Goal: Information Seeking & Learning: Check status

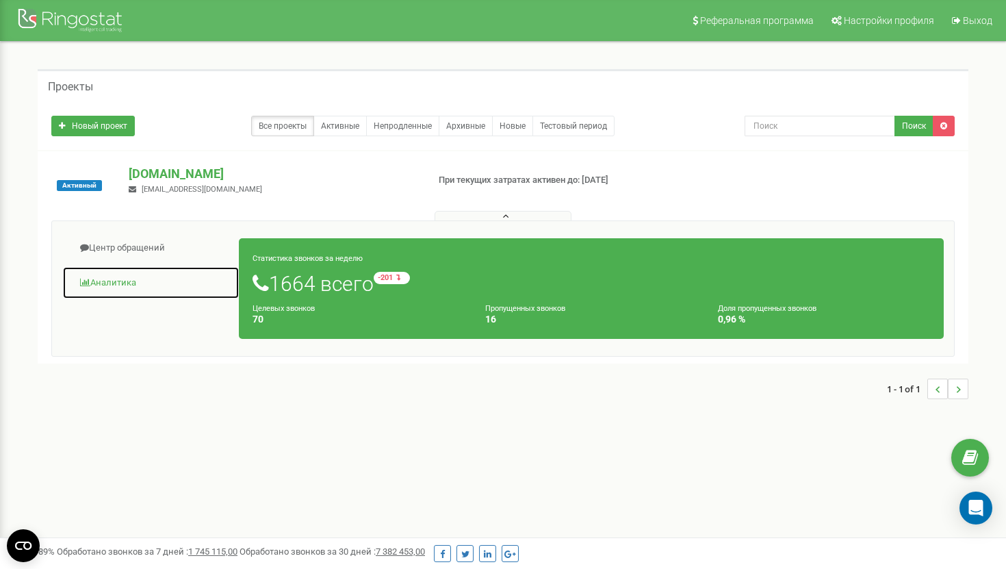
click at [118, 279] on link "Аналитика" at bounding box center [150, 283] width 177 height 34
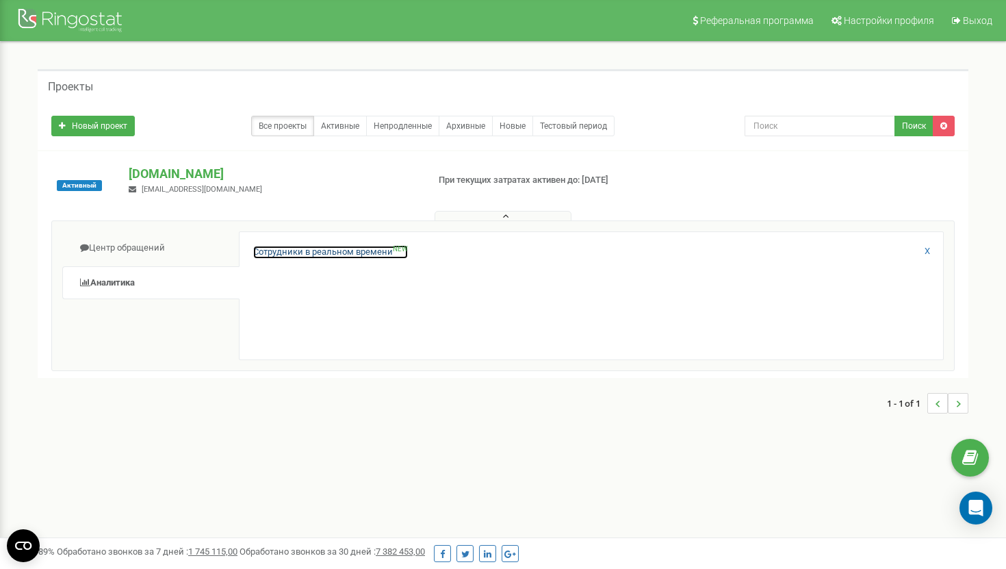
click at [298, 253] on link "Сотрудники в реальном времени NEW" at bounding box center [330, 252] width 155 height 13
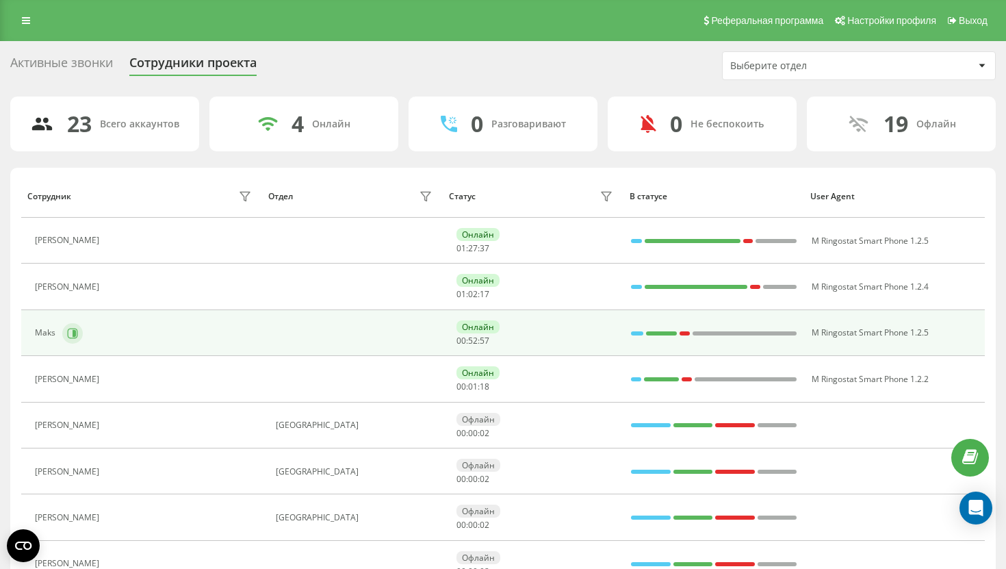
click at [73, 334] on icon at bounding box center [74, 332] width 3 height 7
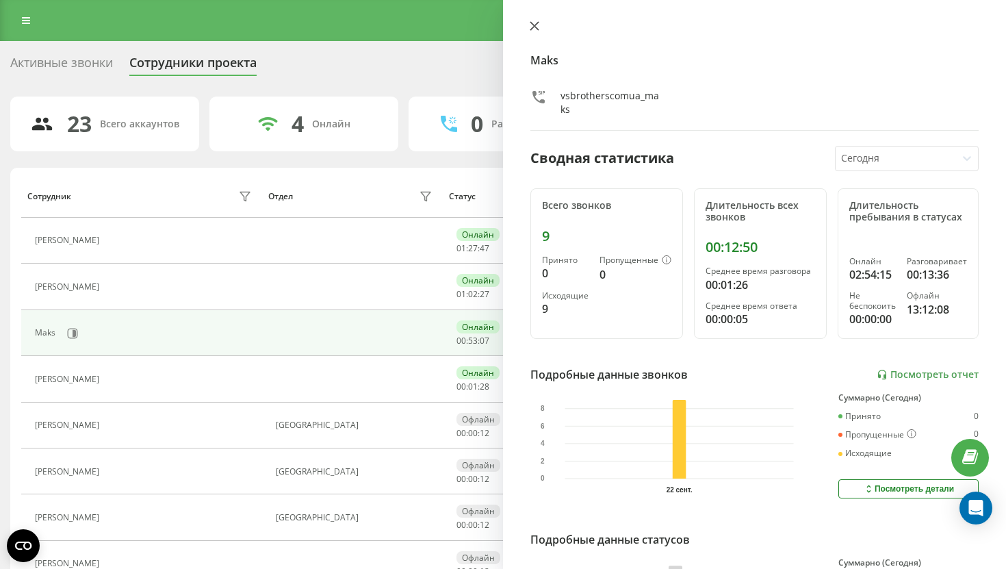
click at [532, 28] on icon at bounding box center [534, 26] width 8 height 8
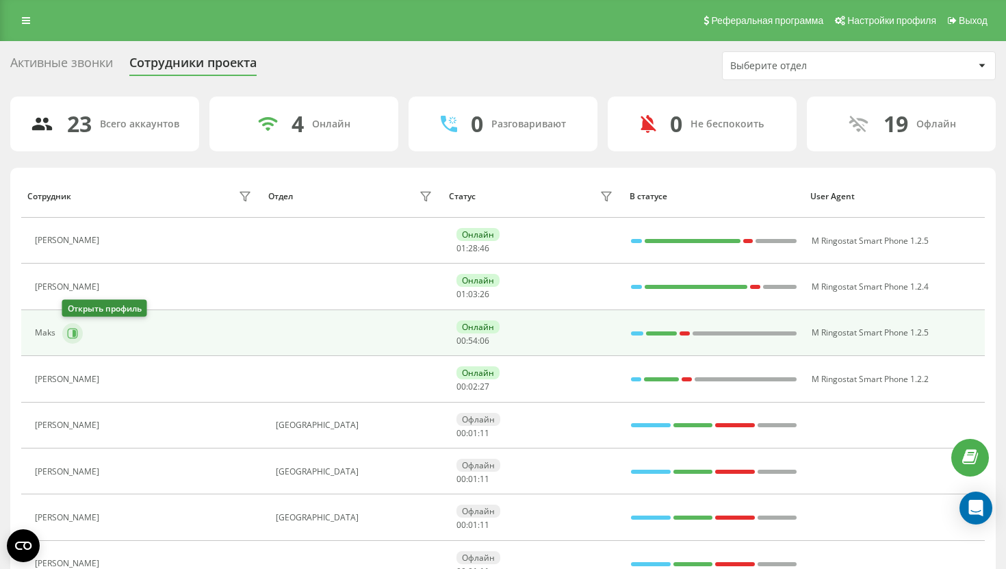
click at [73, 329] on icon at bounding box center [74, 332] width 3 height 7
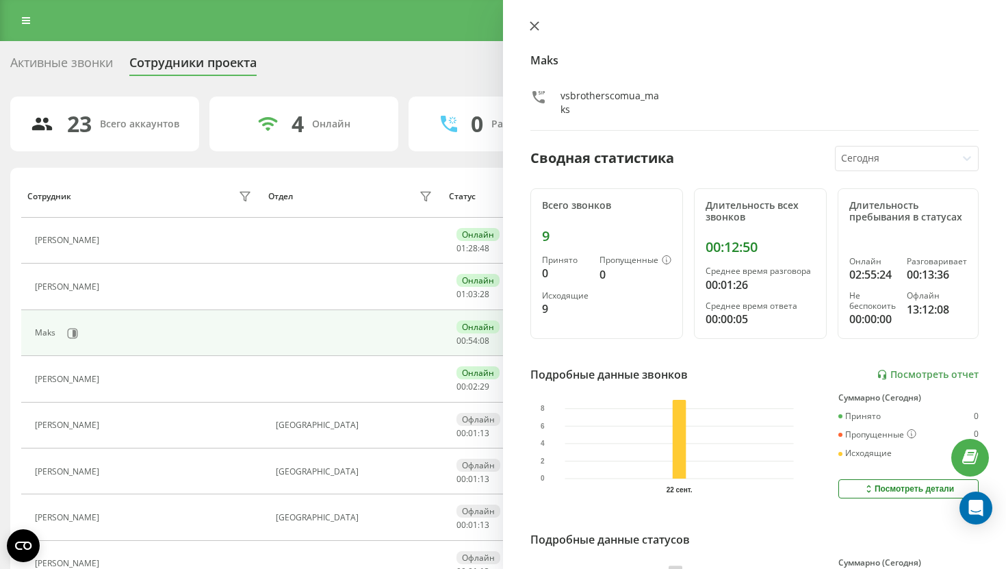
click at [536, 31] on button at bounding box center [535, 27] width 18 height 13
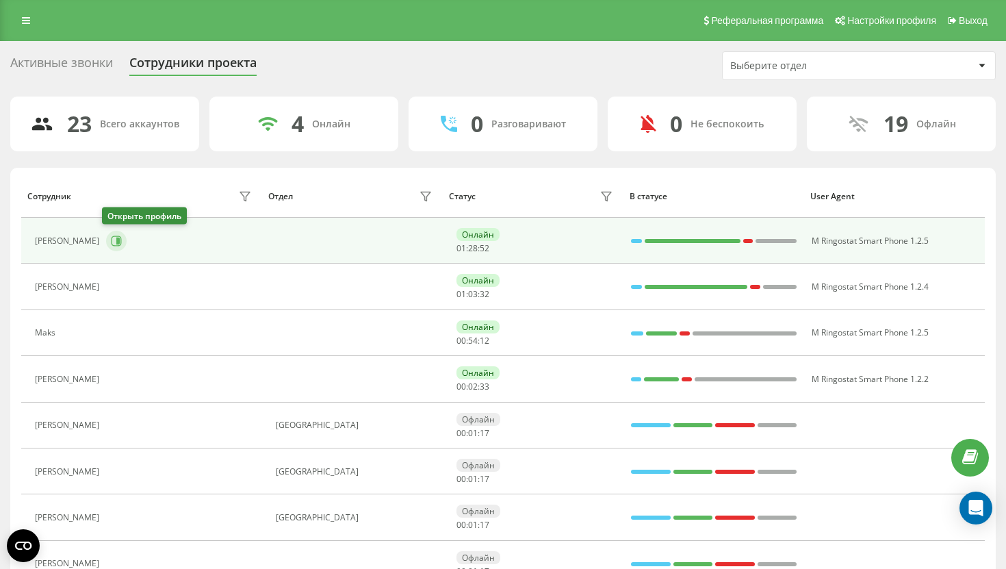
click at [111, 242] on icon at bounding box center [116, 240] width 11 height 11
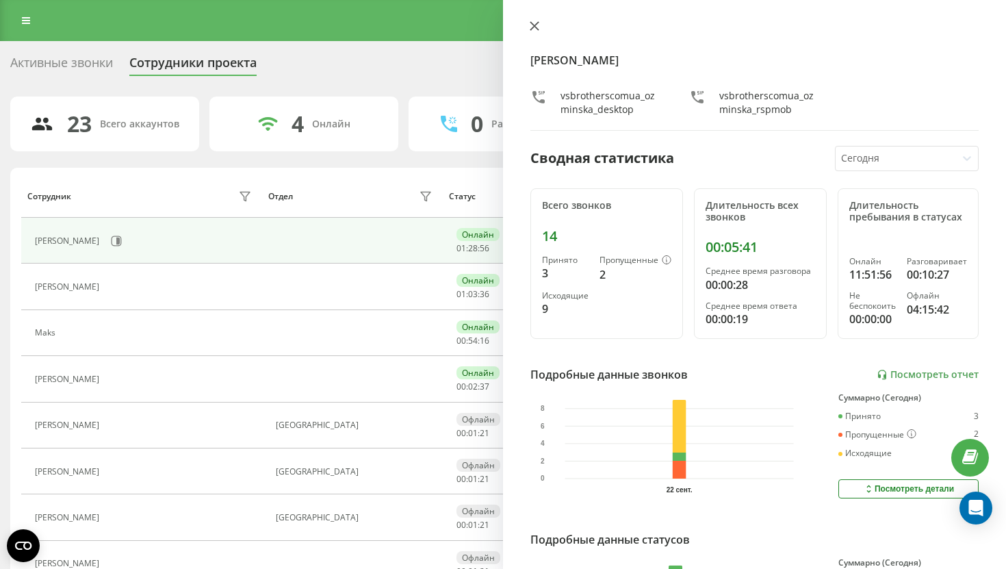
click at [535, 29] on icon at bounding box center [535, 26] width 10 height 10
